Goal: Task Accomplishment & Management: Use online tool/utility

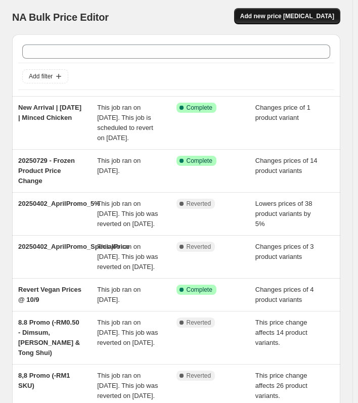
click at [295, 18] on span "Add new price [MEDICAL_DATA]" at bounding box center [287, 16] width 94 height 8
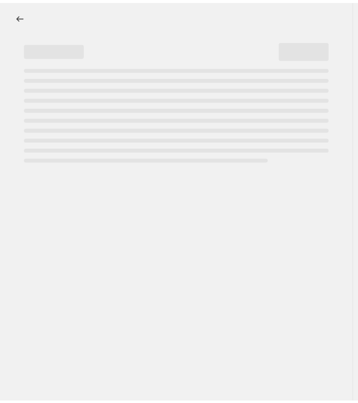
select select "percentage"
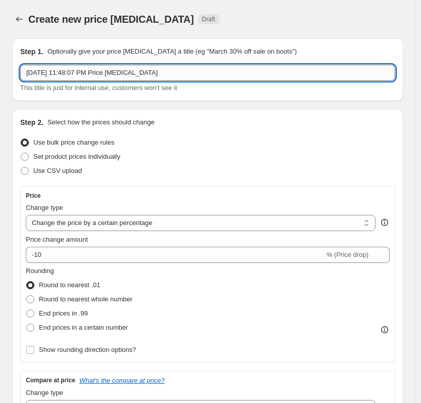
click at [220, 72] on input "[DATE] 11:48:07 PM Price [MEDICAL_DATA]" at bounding box center [207, 73] width 375 height 16
type input "24/9 - 7/10 | Teochew Promo"
click at [78, 157] on span "Set product prices individually" at bounding box center [76, 157] width 87 height 8
click at [21, 153] on input "Set product prices individually" at bounding box center [21, 153] width 1 height 1
radio input "true"
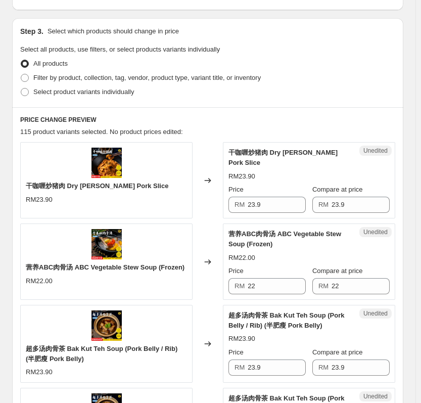
scroll to position [202, 0]
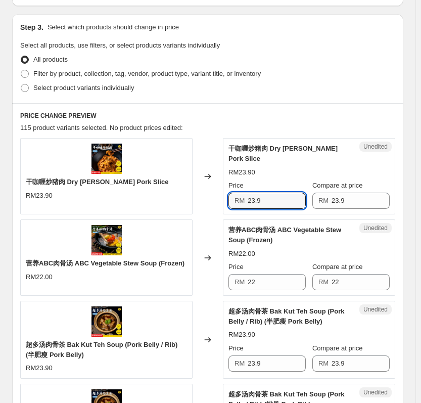
drag, startPoint x: 266, startPoint y: 192, endPoint x: 241, endPoint y: 192, distance: 25.3
click at [241, 193] on div "RM 23.9" at bounding box center [267, 201] width 77 height 16
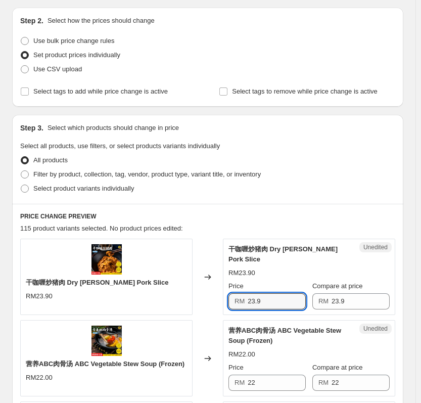
scroll to position [101, 0]
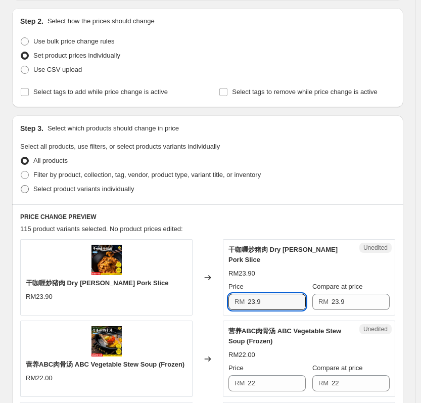
click at [100, 191] on span "Select product variants individually" at bounding box center [83, 189] width 101 height 8
click at [21, 186] on input "Select product variants individually" at bounding box center [21, 185] width 1 height 1
radio input "true"
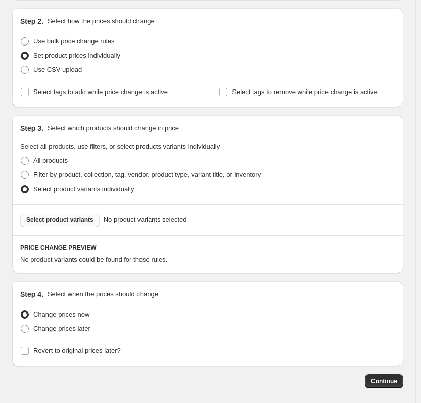
click at [87, 218] on span "Select product variants" at bounding box center [59, 220] width 67 height 8
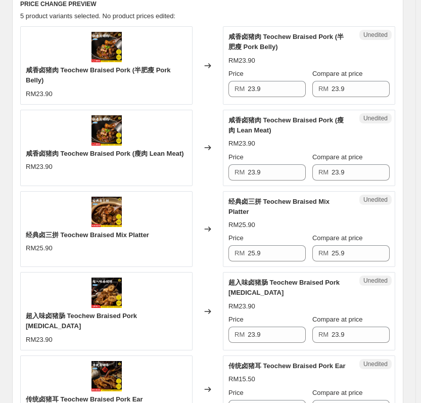
scroll to position [354, 0]
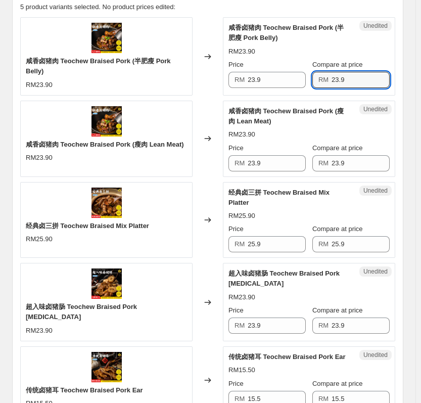
drag, startPoint x: 358, startPoint y: 80, endPoint x: 300, endPoint y: 89, distance: 58.2
click at [301, 88] on div "Price RM 23.9 Compare at price RM 23.9" at bounding box center [309, 74] width 161 height 28
type input "29"
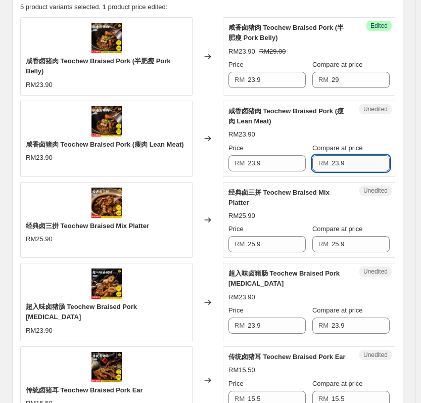
click at [362, 166] on input "23.9" at bounding box center [361, 163] width 58 height 16
paste input "text"
type input "29"
click at [271, 80] on input "23.9" at bounding box center [277, 80] width 58 height 16
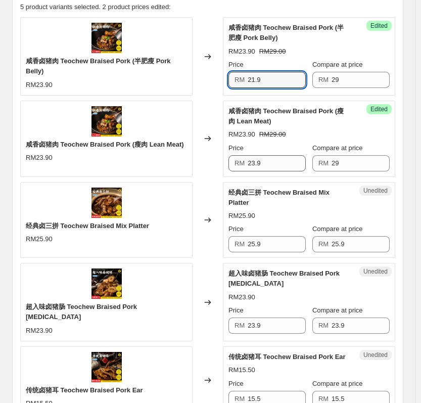
type input "21.9"
click at [275, 156] on input "23.9" at bounding box center [277, 163] width 58 height 16
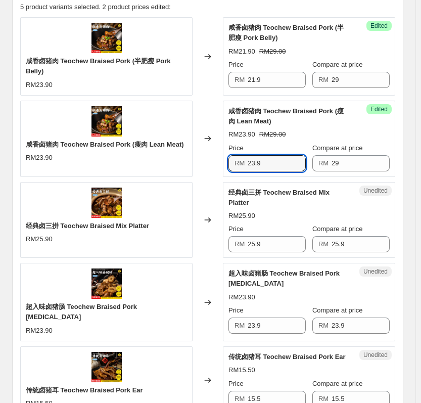
paste input "1"
type input "21.9"
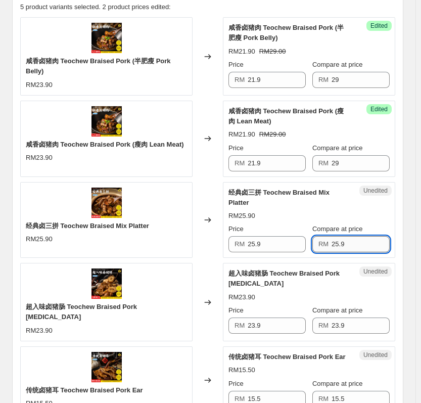
click at [356, 236] on input "25.9" at bounding box center [361, 244] width 58 height 16
type input "31"
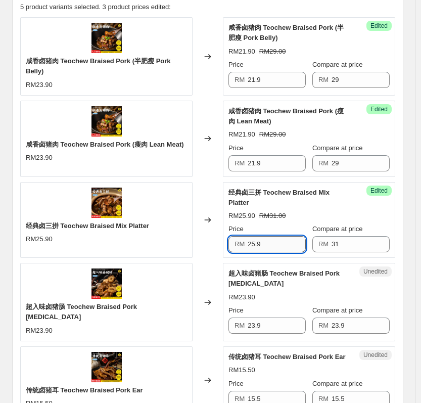
click at [294, 236] on input "25.9" at bounding box center [277, 244] width 58 height 16
type input "24.9"
click at [355, 307] on div "Compare at price RM 23.9" at bounding box center [351, 320] width 77 height 28
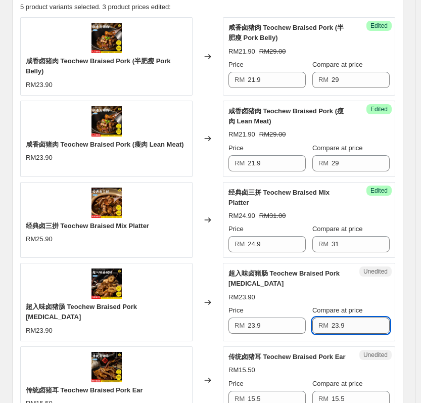
click at [357, 318] on input "23.9" at bounding box center [361, 326] width 58 height 16
type input "29"
click at [269, 319] on input "23.9" at bounding box center [277, 326] width 58 height 16
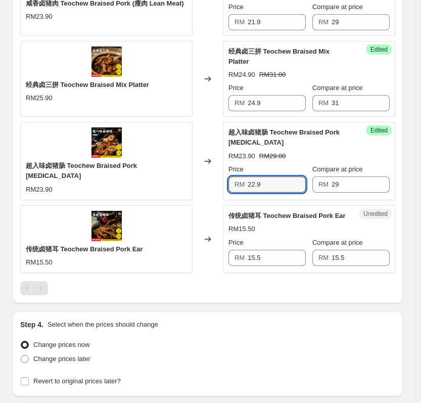
scroll to position [506, 0]
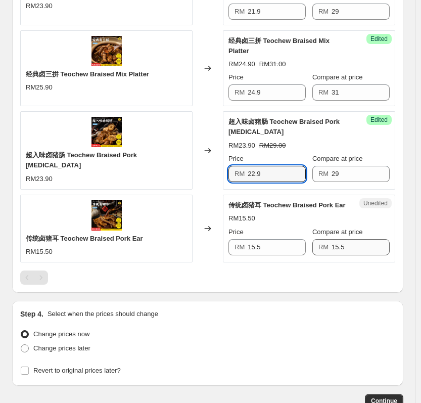
type input "22.9"
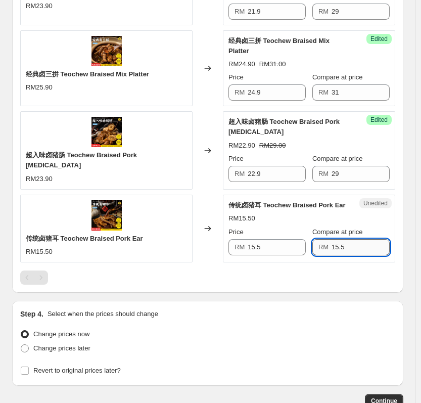
click at [363, 239] on input "15.5" at bounding box center [361, 247] width 58 height 16
type input "19"
click at [297, 239] on input "15.5" at bounding box center [277, 247] width 58 height 16
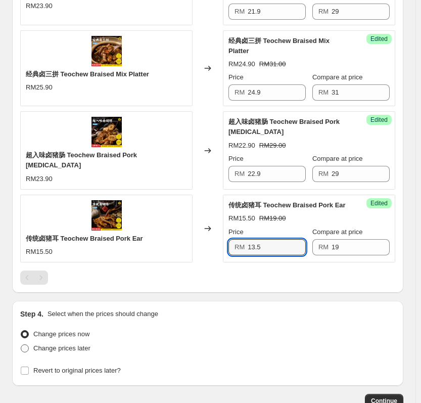
type input "13.5"
click at [58, 344] on span "Change prices later" at bounding box center [61, 348] width 57 height 8
click at [21, 344] on input "Change prices later" at bounding box center [21, 344] width 1 height 1
radio input "true"
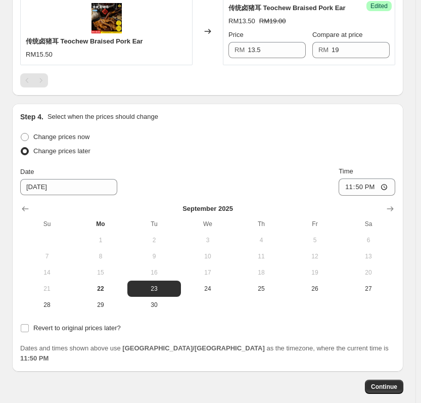
scroll to position [708, 0]
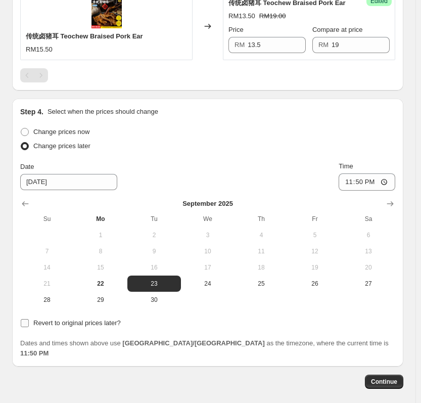
click at [26, 319] on input "Revert to original prices later?" at bounding box center [25, 323] width 8 height 8
checkbox input "true"
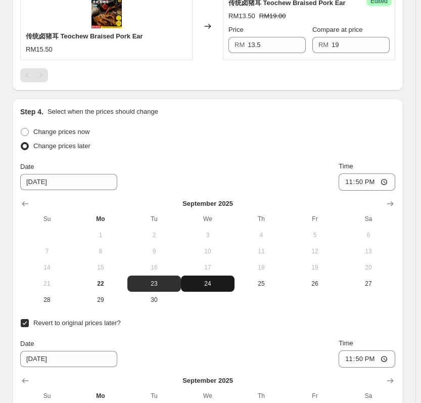
click at [213, 280] on span "24" at bounding box center [208, 284] width 46 height 8
type input "[DATE]"
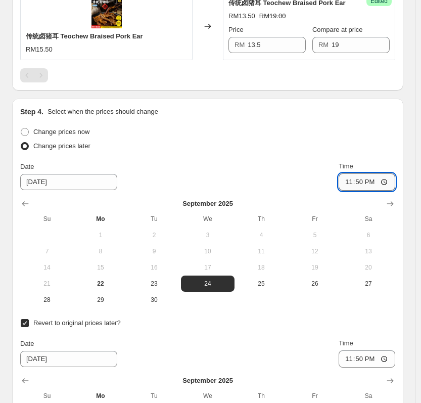
click at [363, 174] on input "23:50" at bounding box center [367, 182] width 57 height 17
click at [351, 174] on input "23:50" at bounding box center [367, 182] width 57 height 17
type input "00:00"
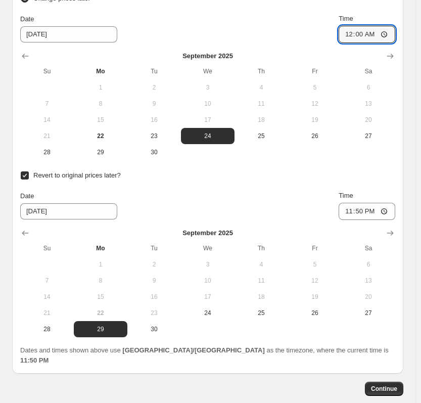
scroll to position [860, 0]
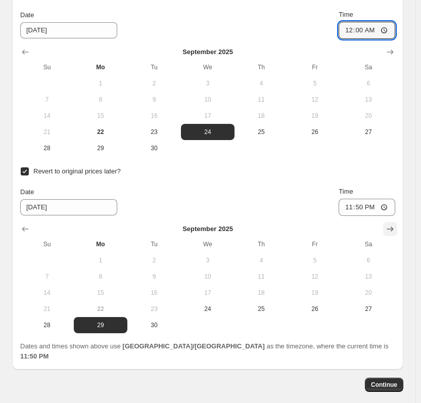
click at [363, 224] on icon "Show next month, October 2025" at bounding box center [390, 229] width 10 height 10
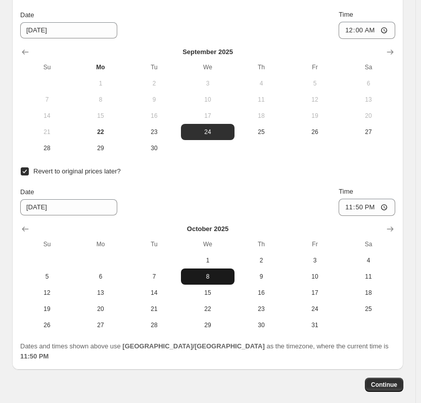
click at [205, 273] on span "8" at bounding box center [208, 277] width 46 height 8
type input "[DATE]"
click at [353, 199] on input "23:50" at bounding box center [367, 207] width 57 height 17
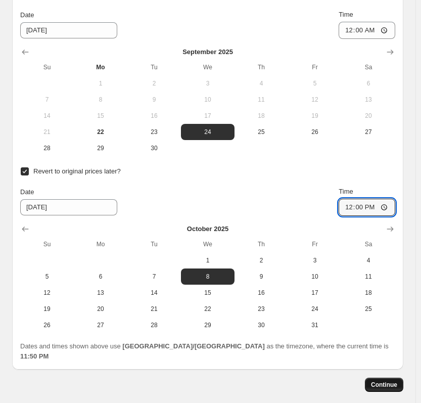
type input "00:00"
click at [363, 381] on span "Continue" at bounding box center [384, 385] width 26 height 8
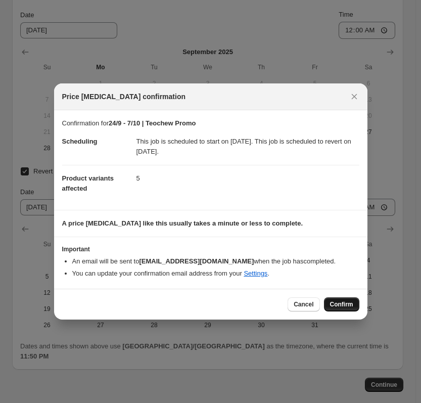
click at [338, 306] on span "Confirm" at bounding box center [341, 304] width 23 height 8
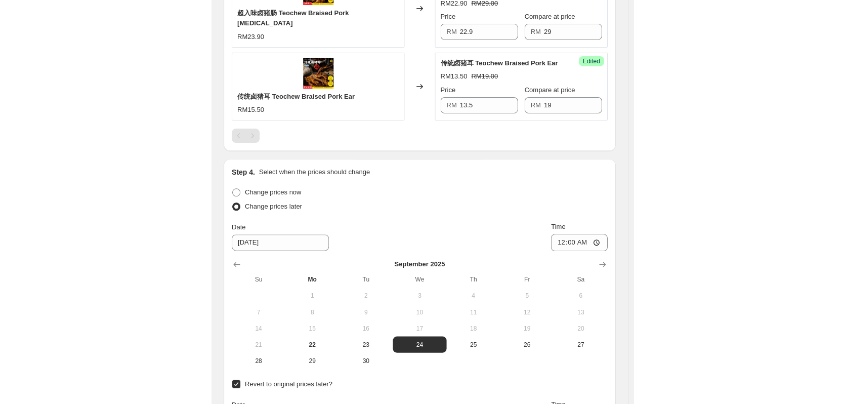
scroll to position [708, 0]
